Goal: Task Accomplishment & Management: Manage account settings

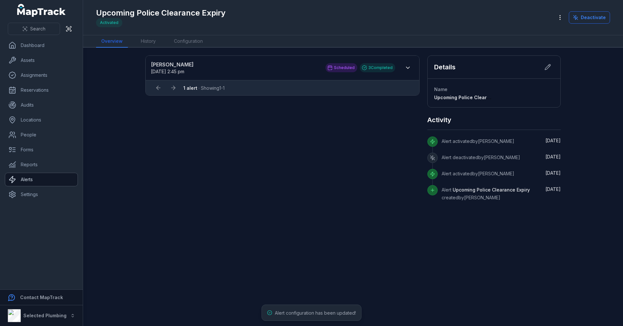
click at [39, 180] on link "Alerts" at bounding box center [41, 179] width 72 height 13
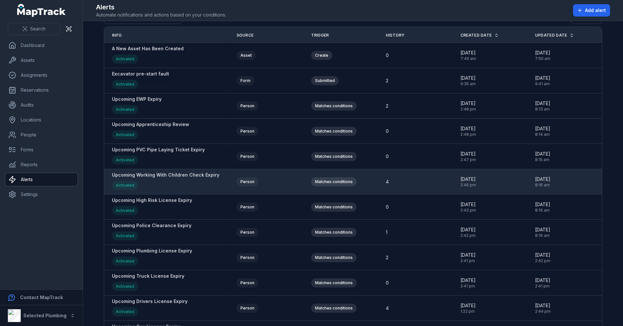
scroll to position [32, 0]
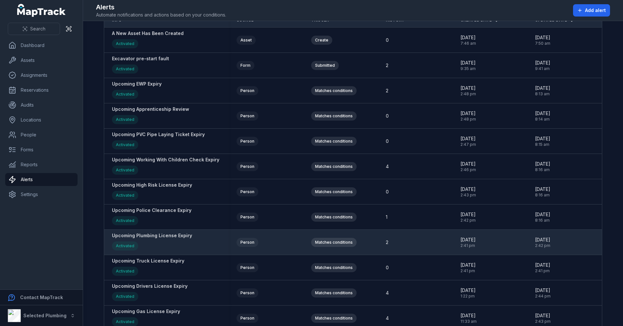
click at [177, 236] on strong "Upcoming Plumbing License Expiry" at bounding box center [152, 236] width 80 height 6
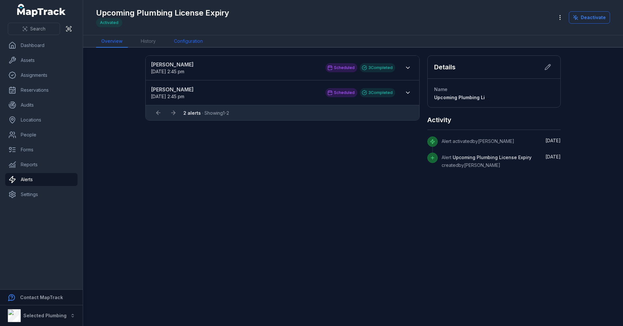
click at [178, 39] on link "Configuration" at bounding box center [188, 41] width 39 height 12
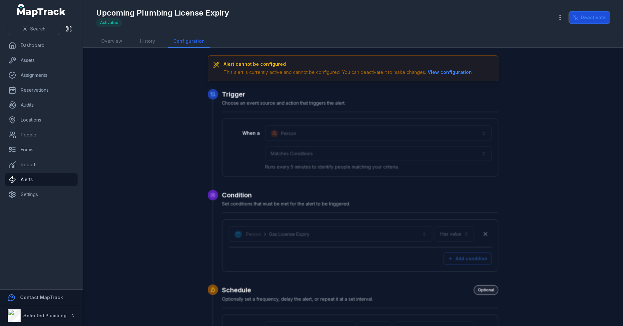
click at [593, 19] on button "Deactivate" at bounding box center [588, 17] width 41 height 12
